Goal: Task Accomplishment & Management: Use online tool/utility

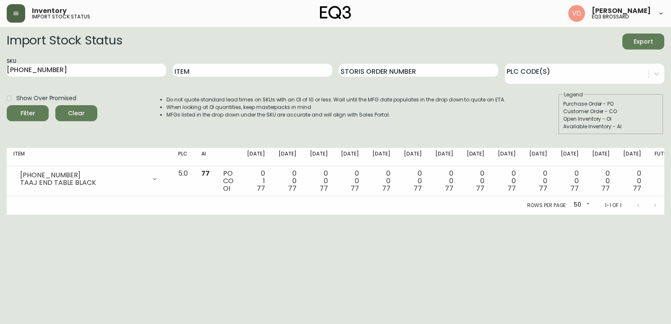
click at [11, 10] on button "button" at bounding box center [16, 13] width 18 height 18
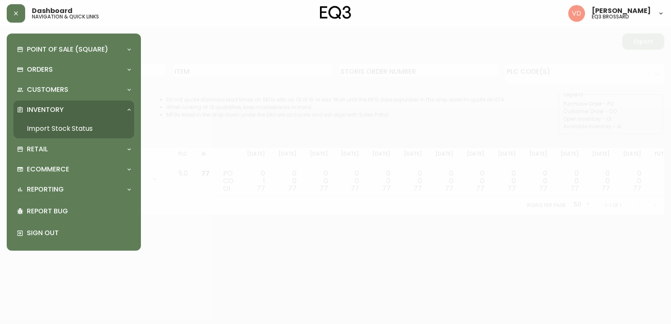
click at [77, 129] on link "Import Stock Status" at bounding box center [73, 128] width 121 height 19
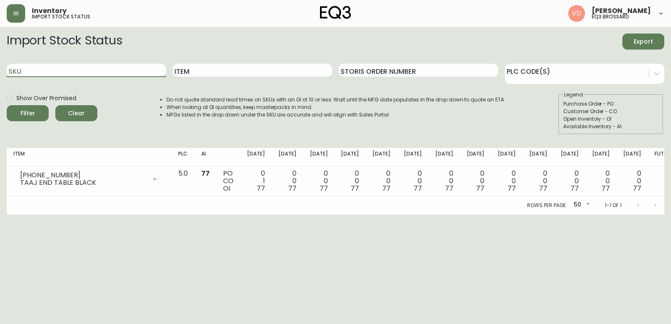
click at [89, 71] on input "SKU" at bounding box center [86, 70] width 159 height 13
type input "v"
paste input "[PHONE_NUMBER]"
type input "[PHONE_NUMBER]"
click at [7, 105] on button "Filter" at bounding box center [28, 113] width 42 height 16
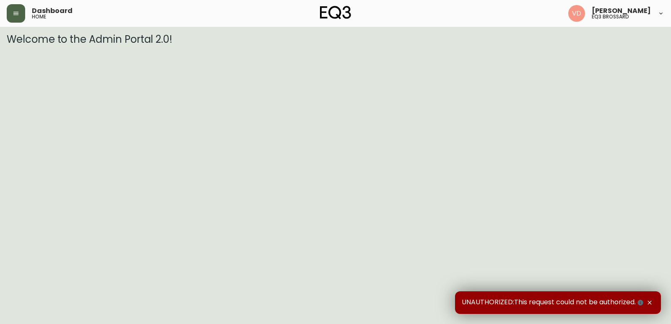
click at [20, 13] on button "button" at bounding box center [16, 13] width 18 height 18
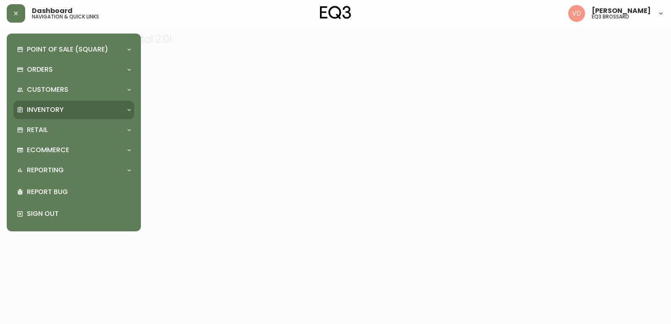
click at [58, 101] on div "Inventory" at bounding box center [73, 110] width 121 height 18
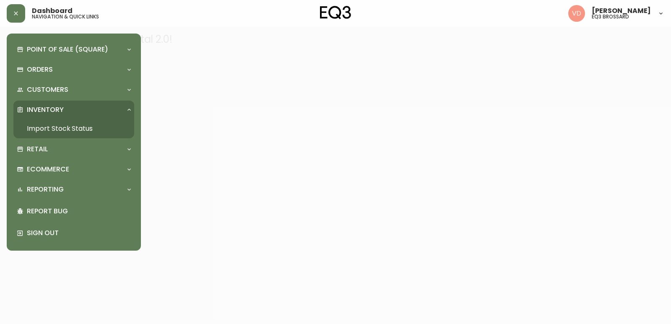
click at [64, 121] on link "Import Stock Status" at bounding box center [73, 128] width 121 height 19
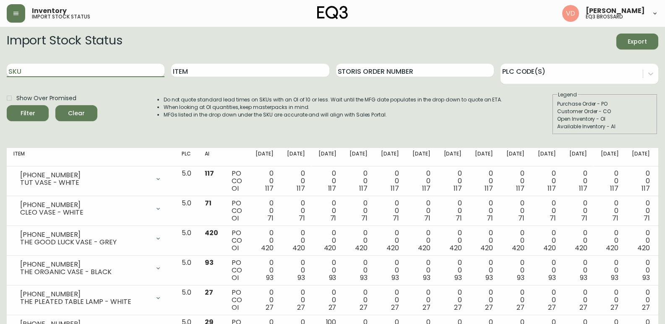
click at [121, 66] on input "SKU" at bounding box center [86, 70] width 158 height 13
paste input "[PHONE_NUMBER]"
click at [7, 105] on button "Filter" at bounding box center [28, 113] width 42 height 16
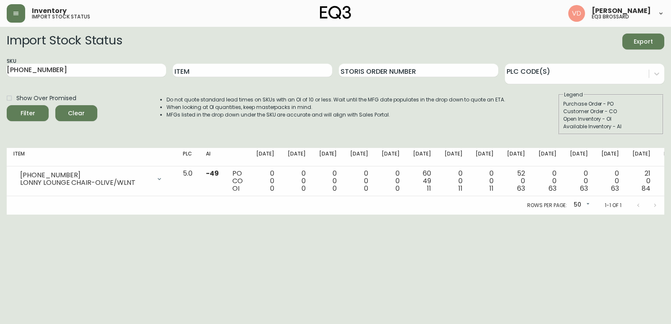
drag, startPoint x: 121, startPoint y: 78, endPoint x: 0, endPoint y: 69, distance: 121.1
click at [0, 69] on main "Import Stock Status Export SKU [PHONE_NUMBER] Item Storis Order Number PLC Code…" at bounding box center [335, 121] width 671 height 188
click at [82, 74] on input "[PHONE_NUMBER]" at bounding box center [86, 70] width 159 height 13
drag, startPoint x: 82, startPoint y: 74, endPoint x: 10, endPoint y: 60, distance: 73.2
click at [10, 60] on div "SKU [PHONE_NUMBER]" at bounding box center [86, 70] width 159 height 27
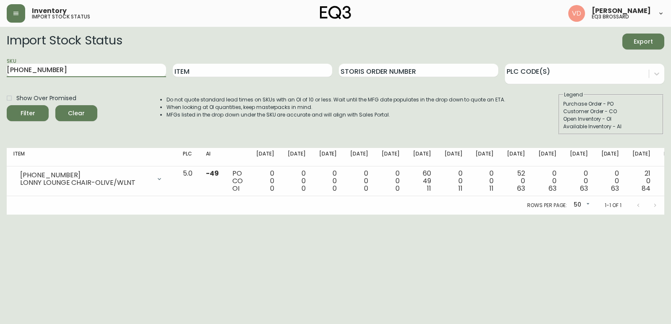
paste input "223"
type input "[PHONE_NUMBER]"
click at [7, 105] on button "Filter" at bounding box center [28, 113] width 42 height 16
